Goal: Find specific page/section: Find specific page/section

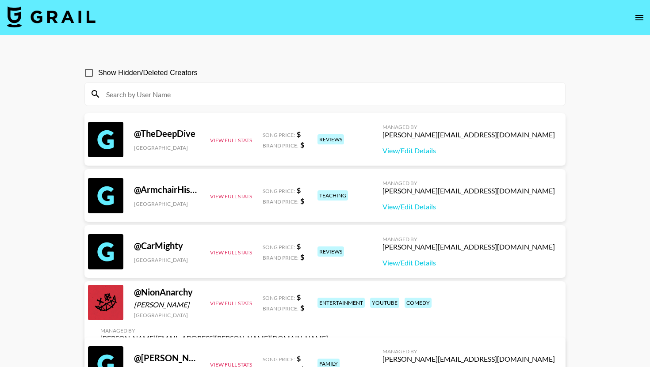
click at [638, 13] on icon "open drawer" at bounding box center [639, 17] width 11 height 11
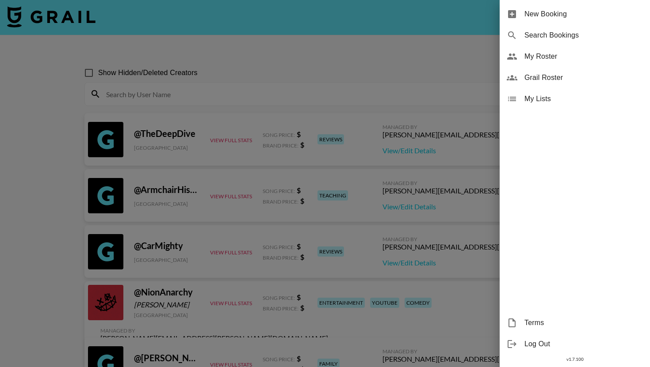
click at [559, 65] on div "My Roster" at bounding box center [574, 56] width 150 height 21
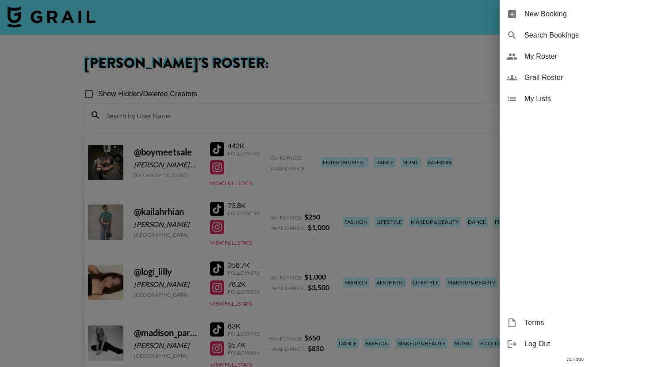
click at [454, 37] on div at bounding box center [325, 183] width 650 height 367
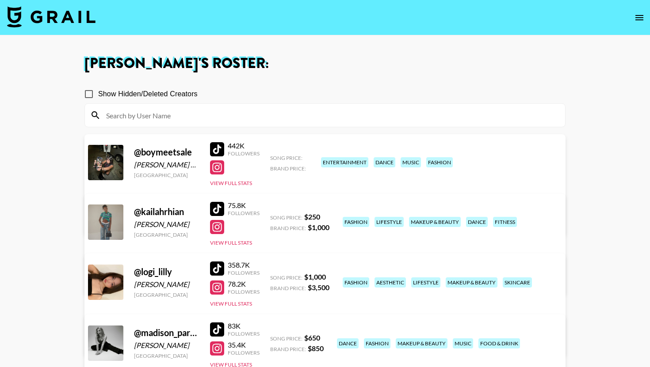
click at [82, 15] on img at bounding box center [51, 16] width 88 height 21
click at [396, 65] on h1 "[PERSON_NAME] 's Roster:" at bounding box center [324, 64] width 481 height 14
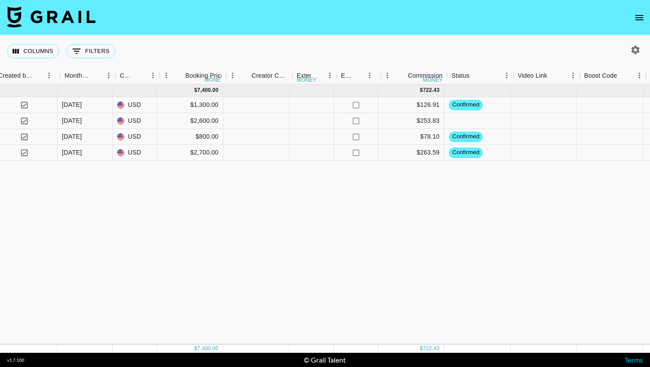
scroll to position [0, 668]
